Goal: Transaction & Acquisition: Purchase product/service

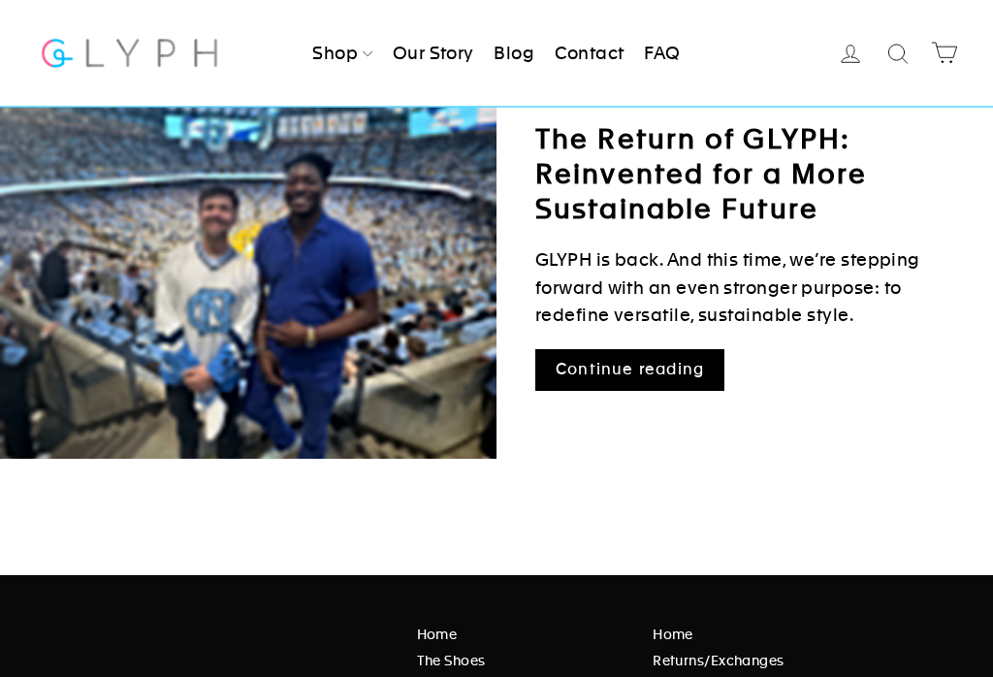
scroll to position [281, 0]
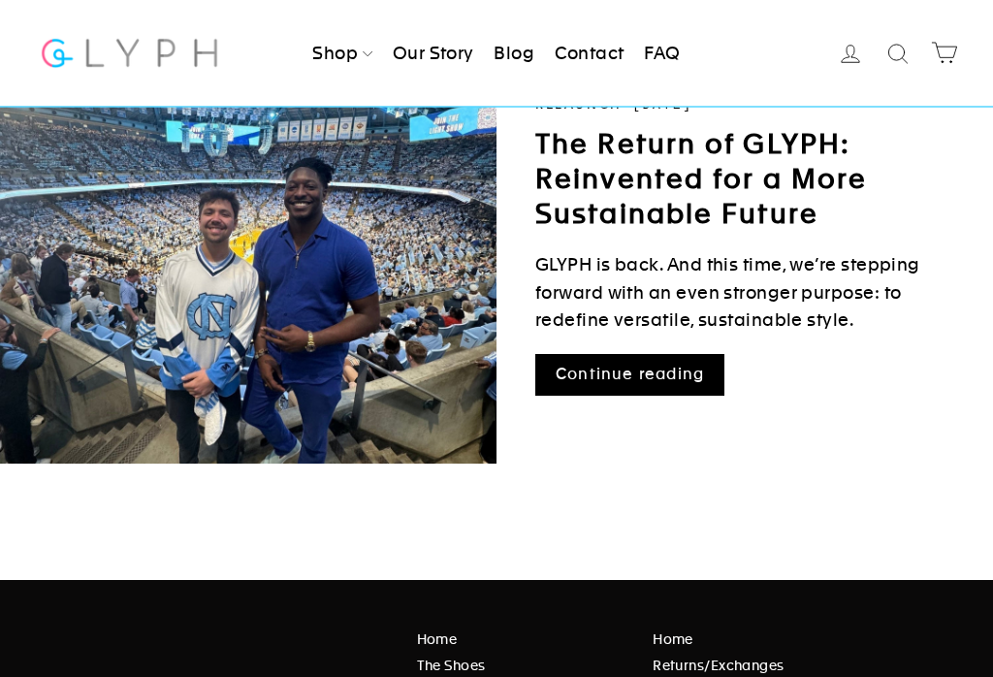
click at [673, 381] on link "Continue reading" at bounding box center [629, 376] width 189 height 42
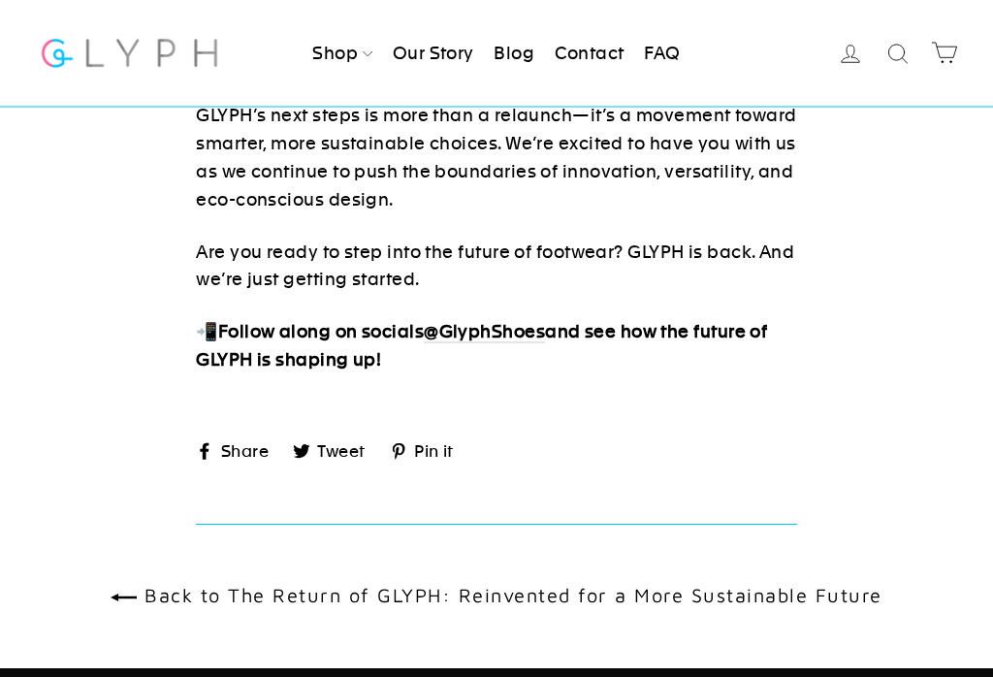
scroll to position [3310, 0]
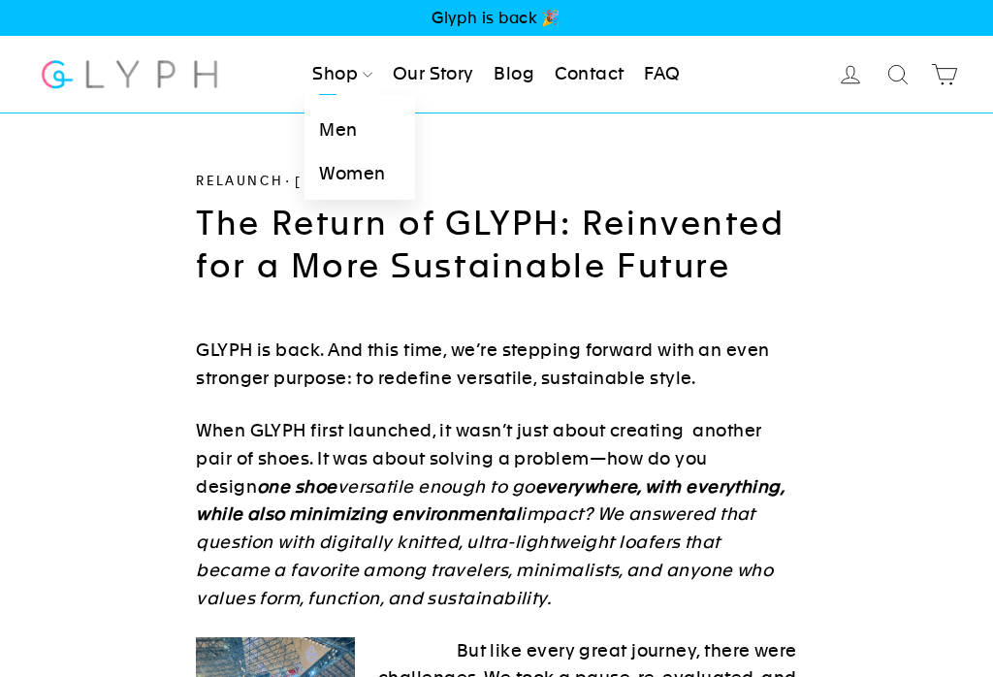
click at [345, 130] on link "Men" at bounding box center [359, 131] width 110 height 44
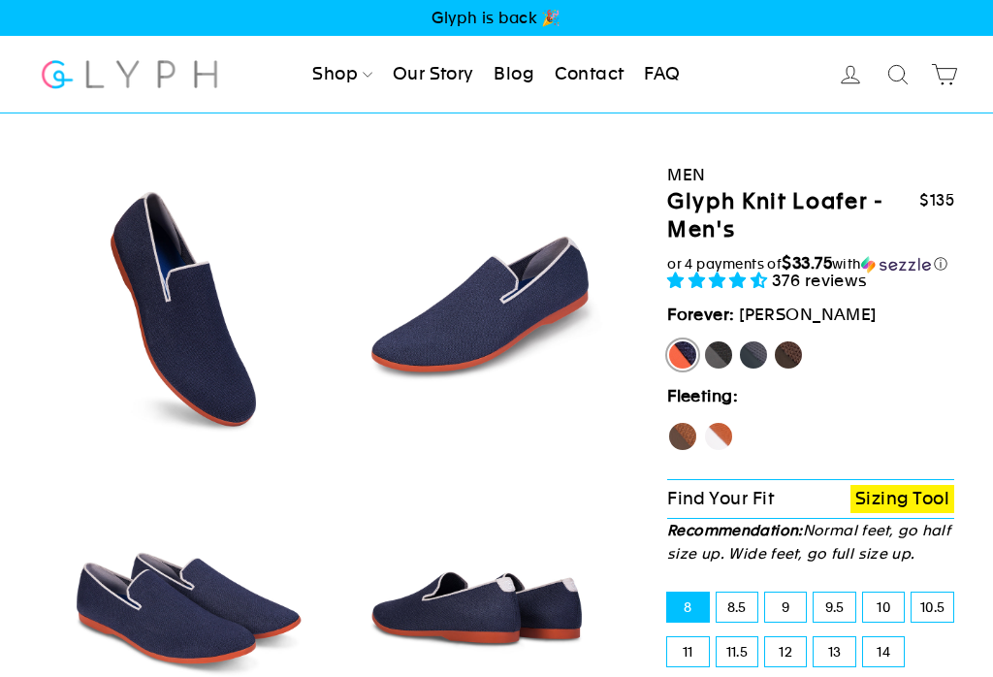
select select "highest-rating"
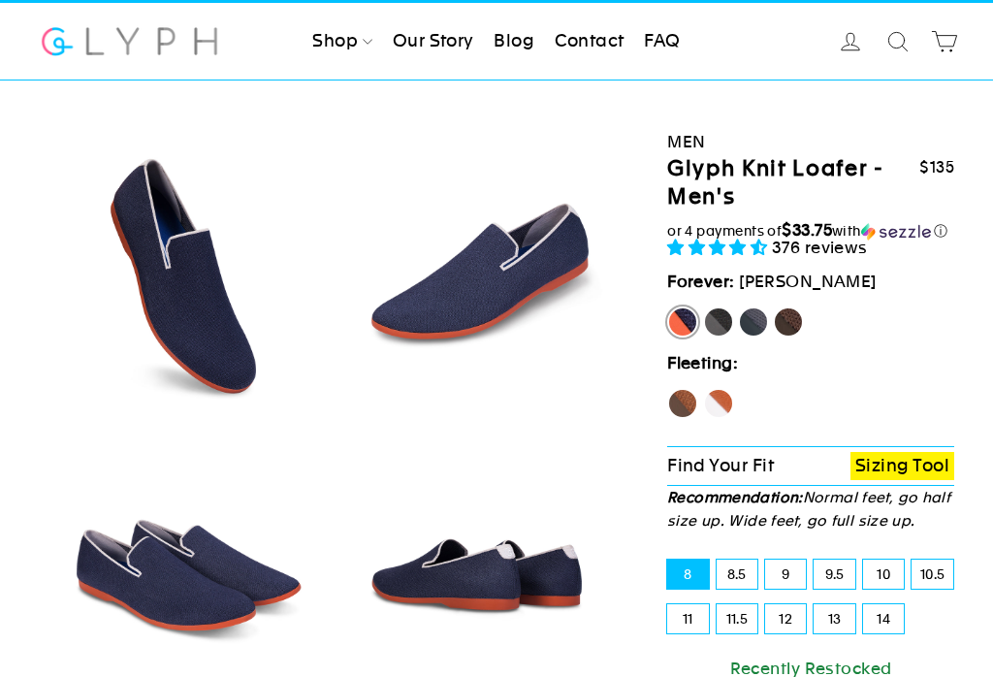
scroll to position [28, 0]
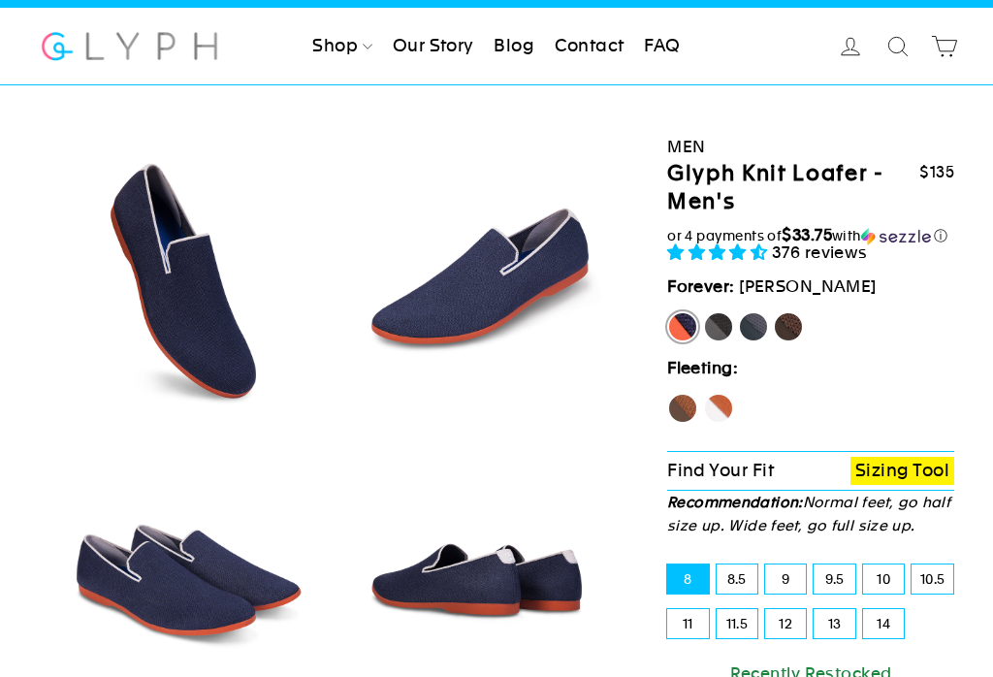
click at [731, 422] on label "Fox" at bounding box center [718, 408] width 31 height 31
click at [704, 394] on input "Fox" at bounding box center [703, 393] width 1 height 1
radio input "true"
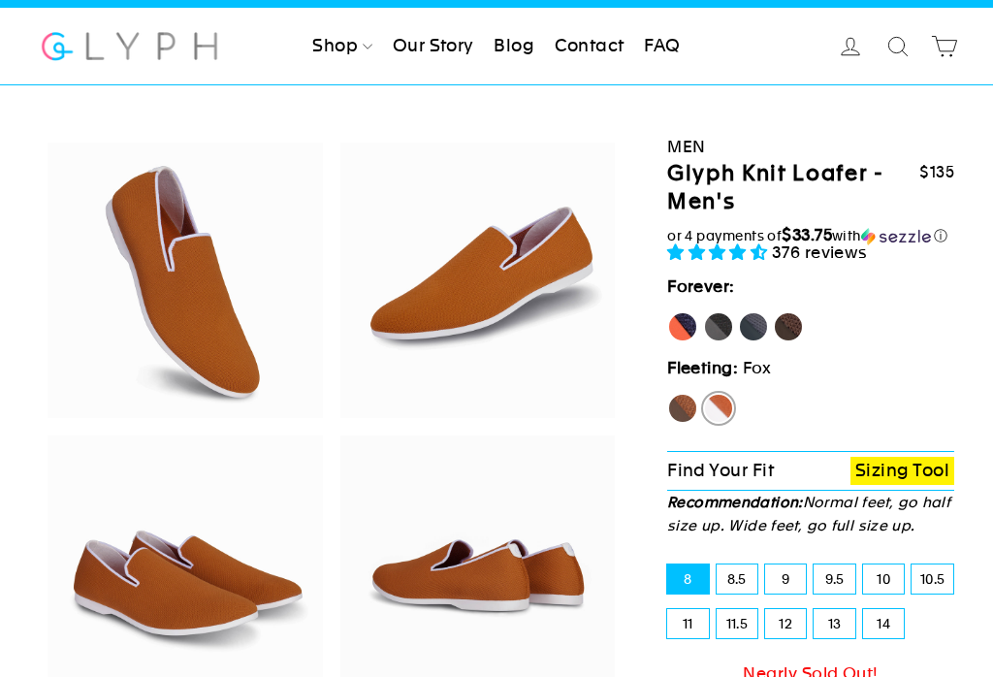
click at [725, 342] on label "Panther" at bounding box center [718, 326] width 31 height 31
click at [704, 312] on input "Panther" at bounding box center [703, 311] width 1 height 1
radio input "true"
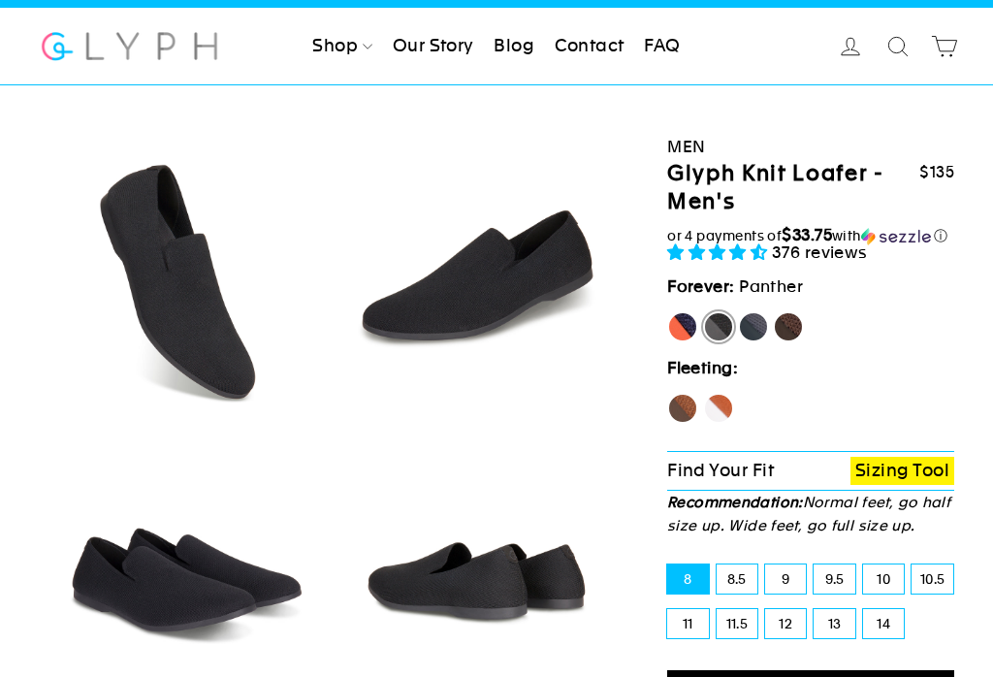
click at [767, 341] on label "Rhino" at bounding box center [753, 326] width 31 height 31
click at [739, 312] on input "Rhino" at bounding box center [738, 311] width 1 height 1
radio input "true"
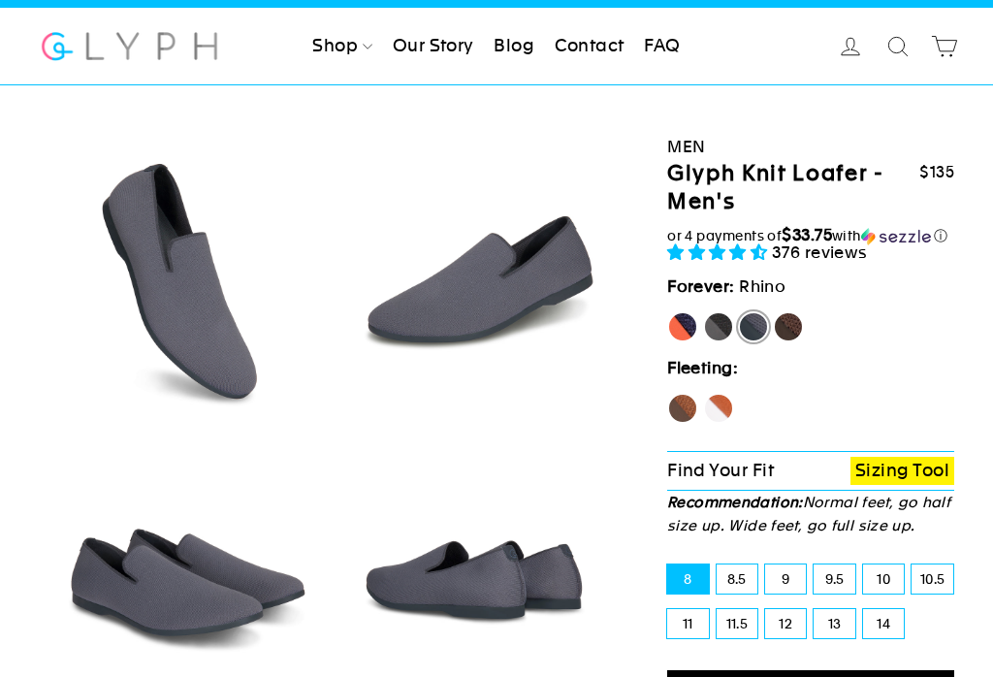
click at [798, 338] on label "Mustang" at bounding box center [788, 326] width 31 height 31
click at [774, 312] on input "Mustang" at bounding box center [773, 311] width 1 height 1
radio input "true"
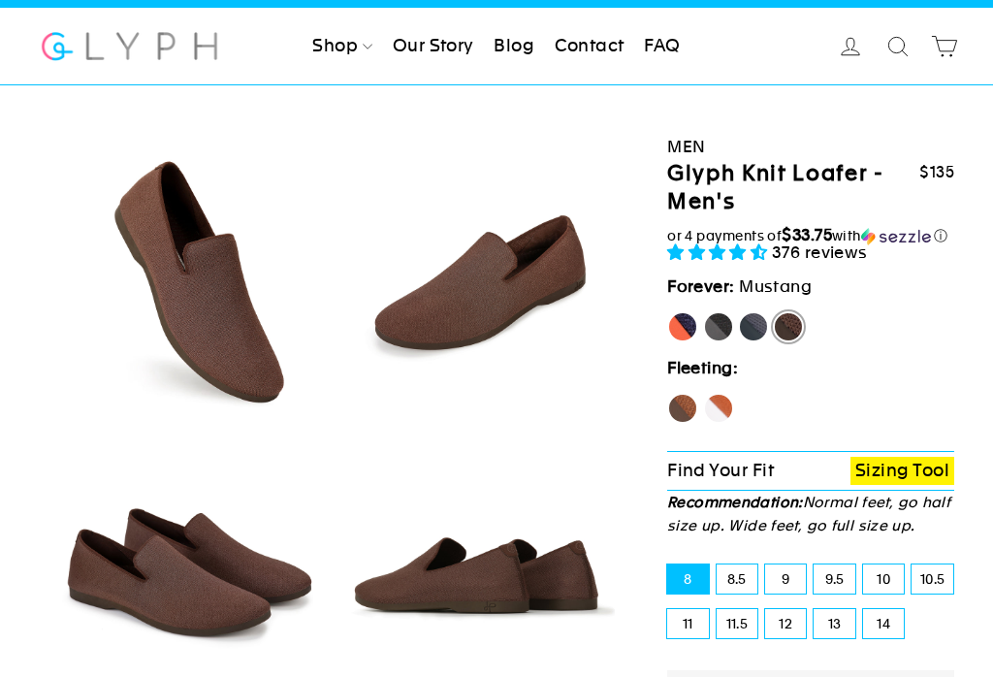
click at [687, 424] on label "Hawk" at bounding box center [682, 408] width 31 height 31
click at [668, 394] on input "Hawk" at bounding box center [667, 393] width 1 height 1
radio input "true"
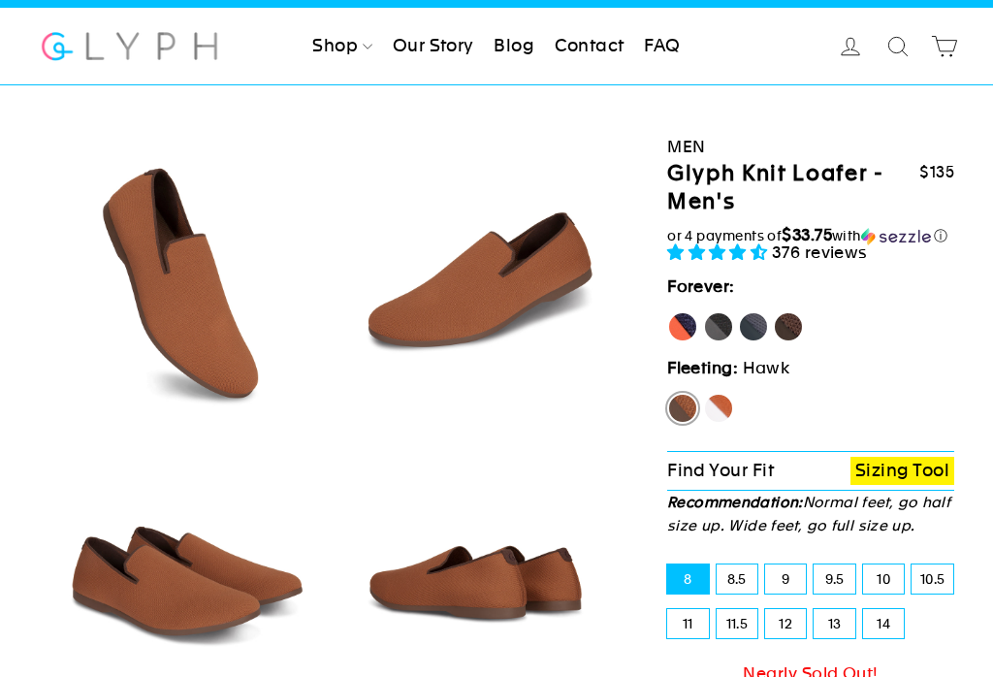
click at [749, 432] on fieldset "Hawk Fox" at bounding box center [810, 413] width 287 height 40
click at [717, 424] on label "Fox" at bounding box center [718, 408] width 31 height 31
click at [704, 394] on input "Fox" at bounding box center [703, 393] width 1 height 1
radio input "true"
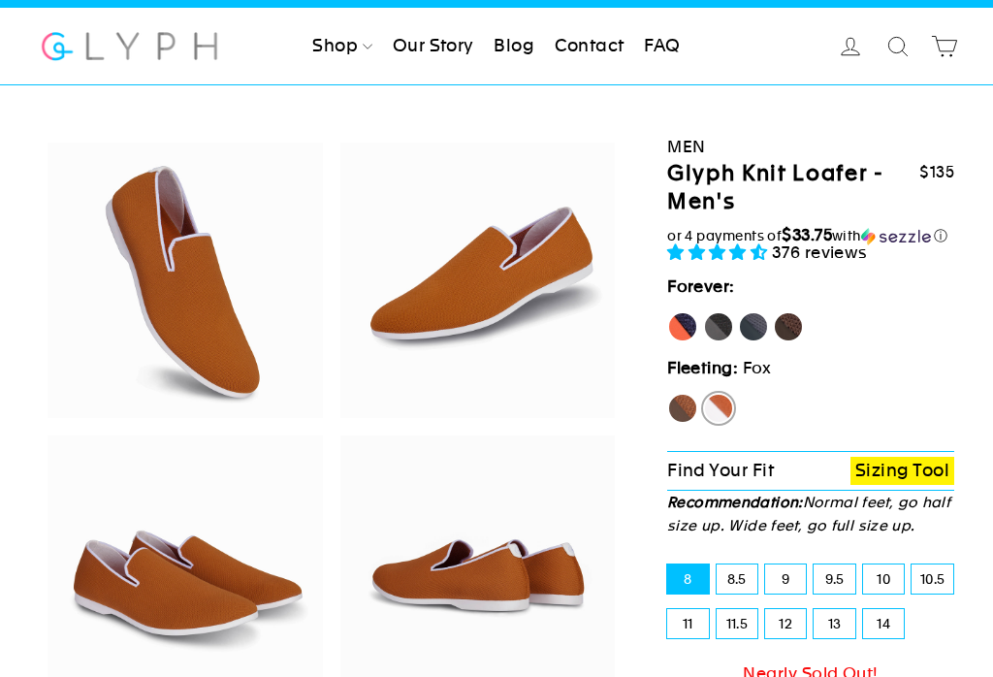
click at [688, 342] on label "[PERSON_NAME]" at bounding box center [682, 326] width 31 height 31
click at [668, 312] on input "[PERSON_NAME]" at bounding box center [667, 311] width 1 height 1
radio input "true"
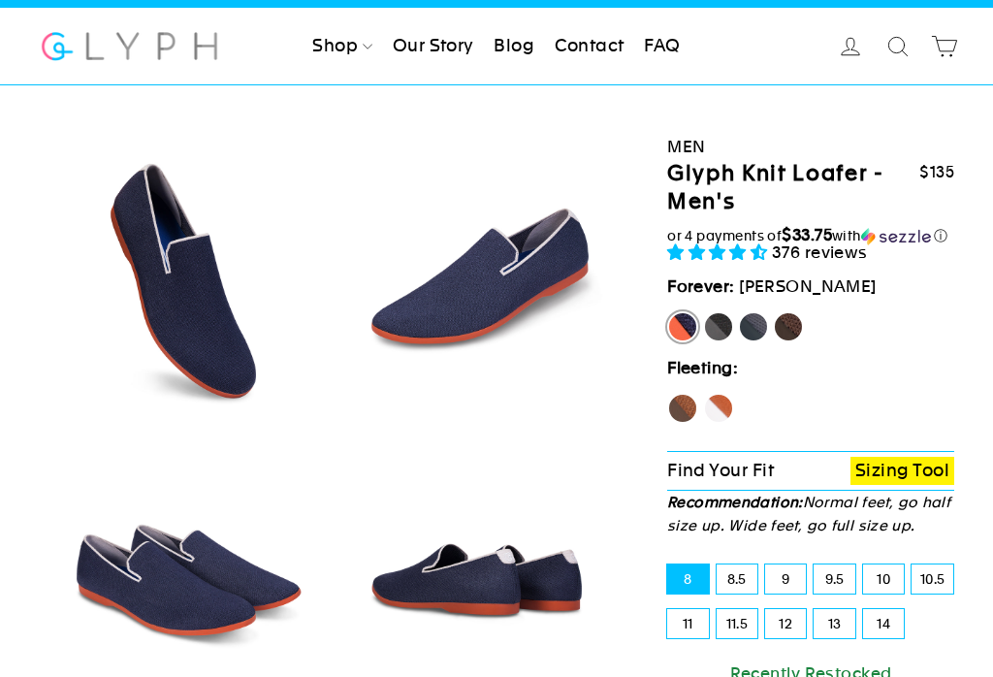
click at [728, 342] on label "Panther" at bounding box center [718, 326] width 31 height 31
click at [704, 312] on input "Panther" at bounding box center [703, 311] width 1 height 1
radio input "true"
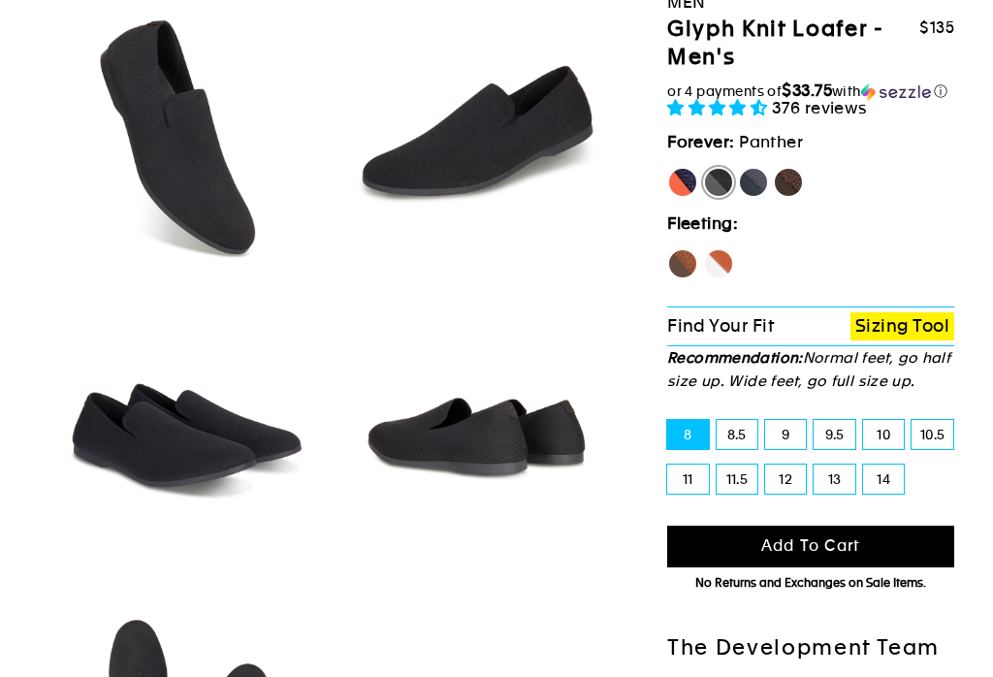
scroll to position [173, 0]
click at [897, 493] on label "14" at bounding box center [883, 478] width 41 height 29
click at [864, 465] on input "14" at bounding box center [863, 464] width 1 height 1
radio input "true"
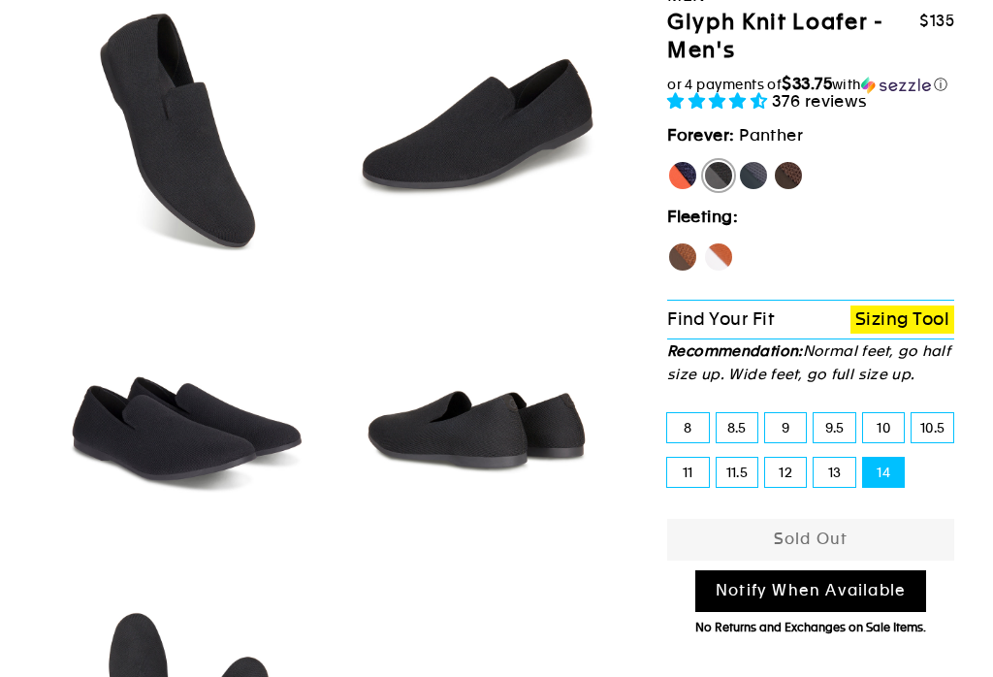
scroll to position [179, 0]
click at [798, 187] on label "Mustang" at bounding box center [788, 175] width 31 height 31
click at [774, 161] on input "Mustang" at bounding box center [773, 160] width 1 height 1
radio input "true"
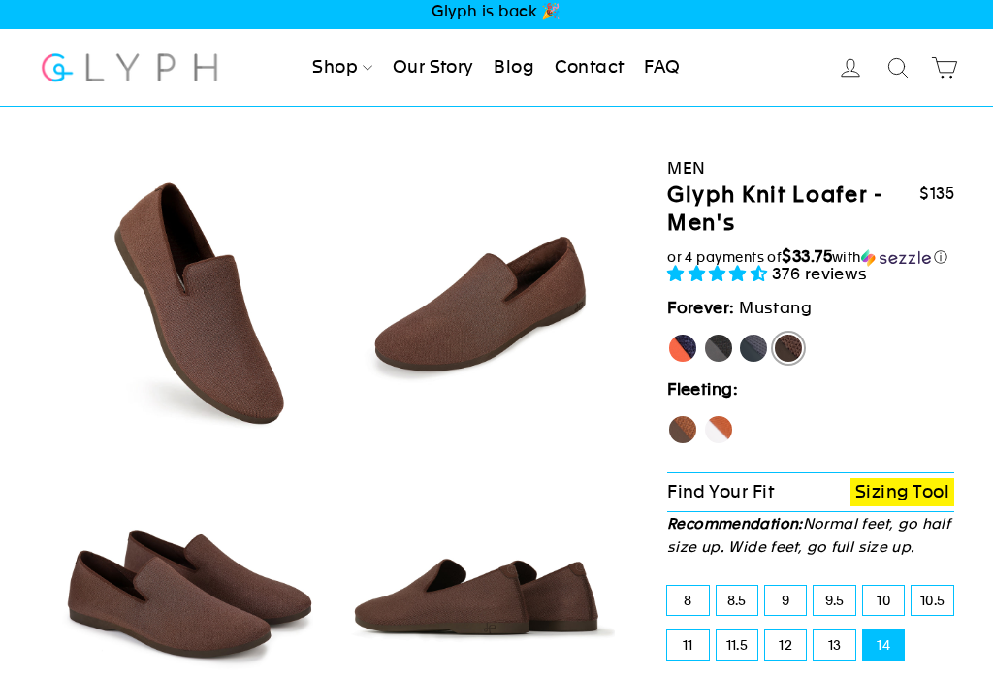
scroll to position [10, 0]
